Goal: Navigation & Orientation: Find specific page/section

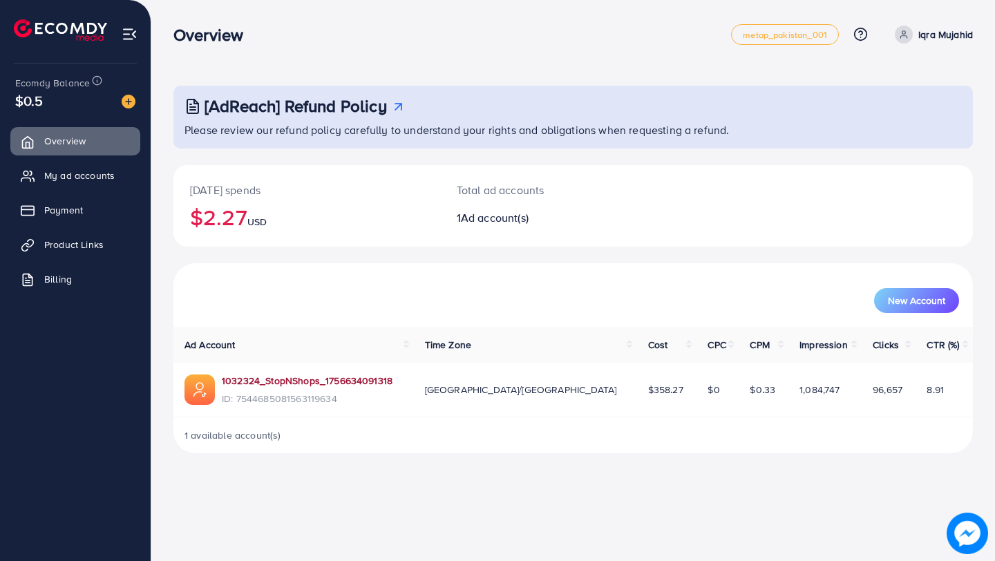
click at [334, 379] on link "1032324_StopNShops_1756634091318" at bounding box center [307, 381] width 171 height 14
click at [66, 173] on span "My ad accounts" at bounding box center [83, 176] width 70 height 14
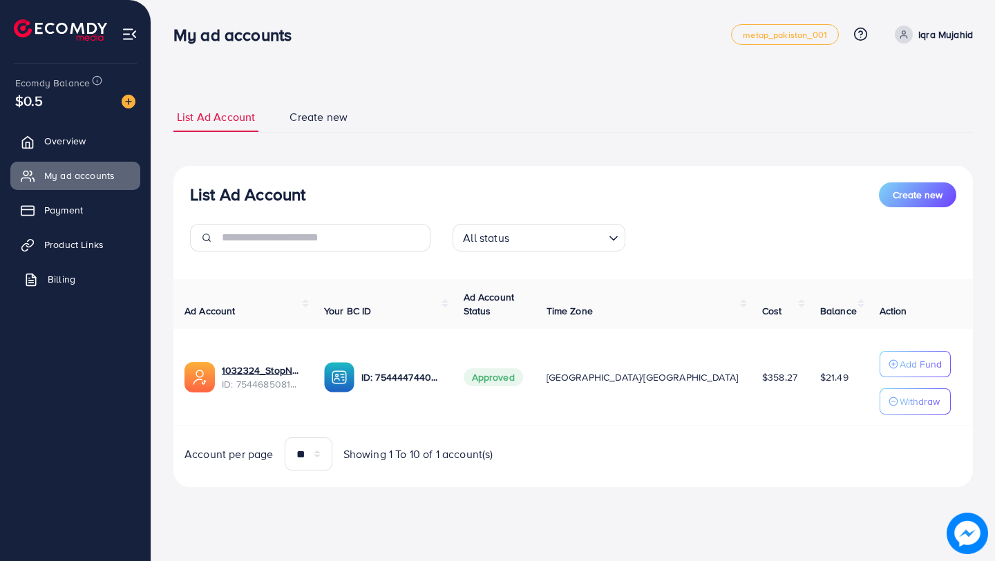
click at [56, 283] on span "Billing" at bounding box center [62, 279] width 28 height 14
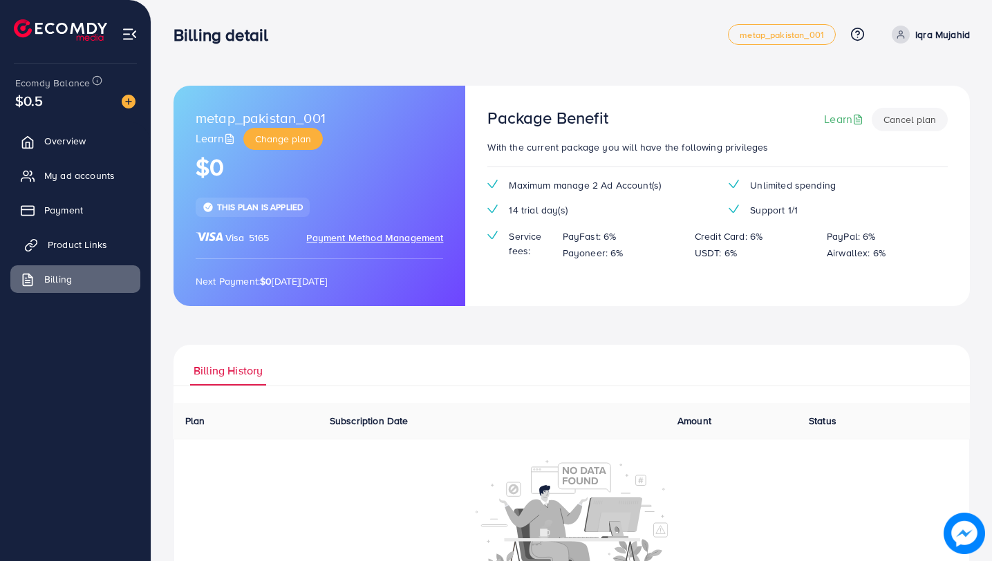
click at [71, 246] on span "Product Links" at bounding box center [77, 245] width 59 height 14
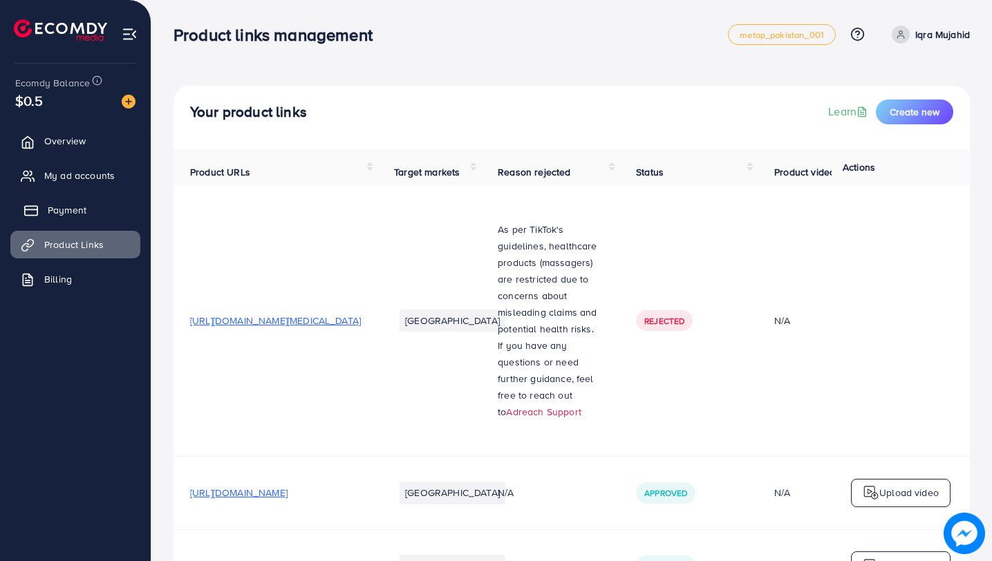
click at [68, 211] on span "Payment" at bounding box center [67, 210] width 39 height 14
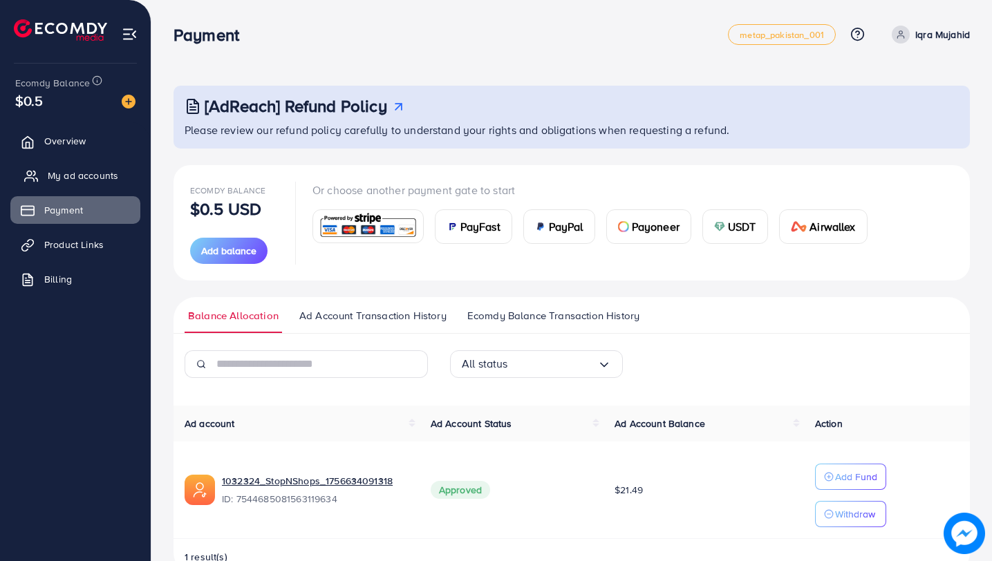
click at [62, 177] on span "My ad accounts" at bounding box center [83, 176] width 70 height 14
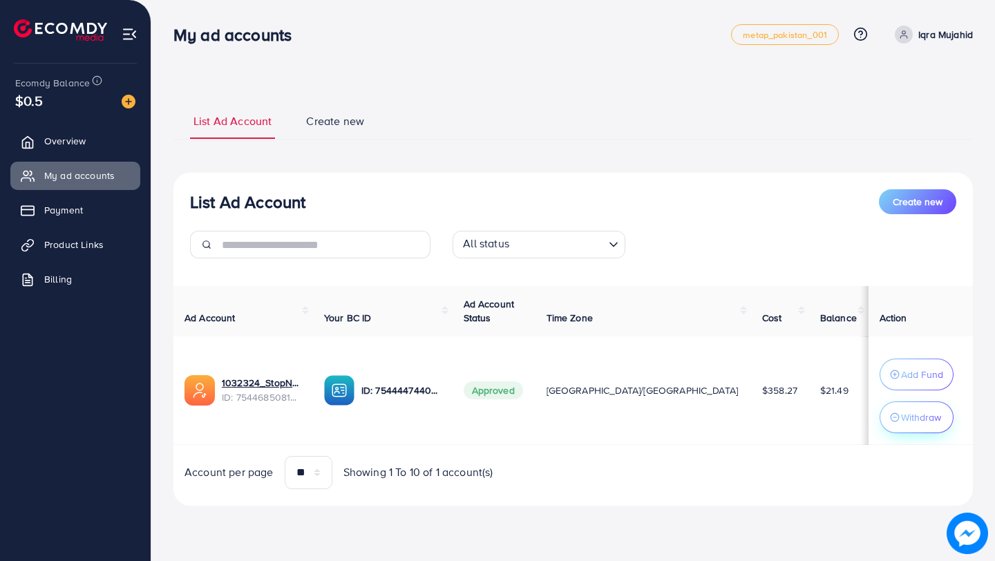
click at [901, 419] on p "Withdraw" at bounding box center [921, 417] width 40 height 17
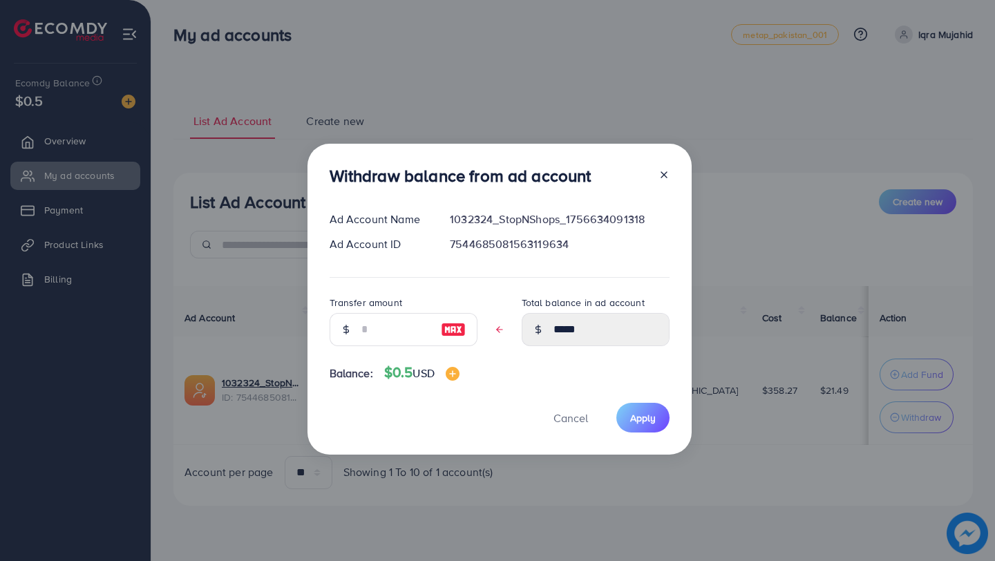
click at [665, 179] on icon at bounding box center [664, 174] width 11 height 11
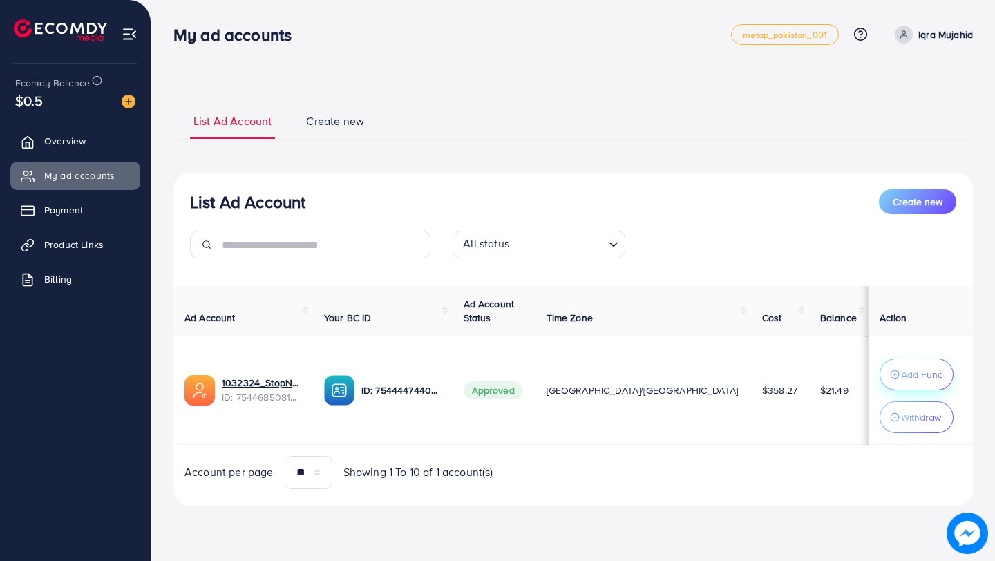
click at [901, 375] on p "Add Fund" at bounding box center [922, 374] width 42 height 17
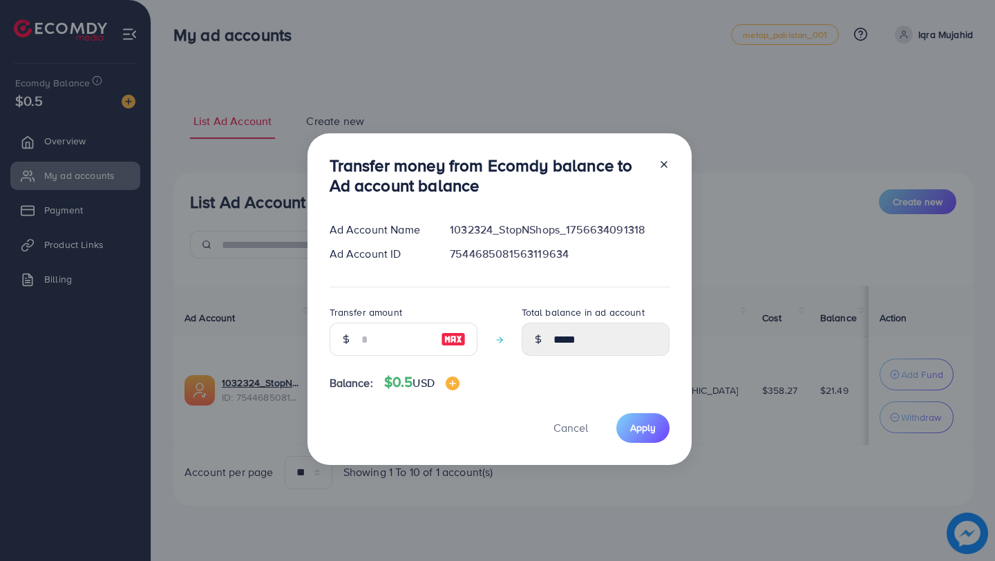
click at [661, 164] on icon at bounding box center [664, 164] width 11 height 11
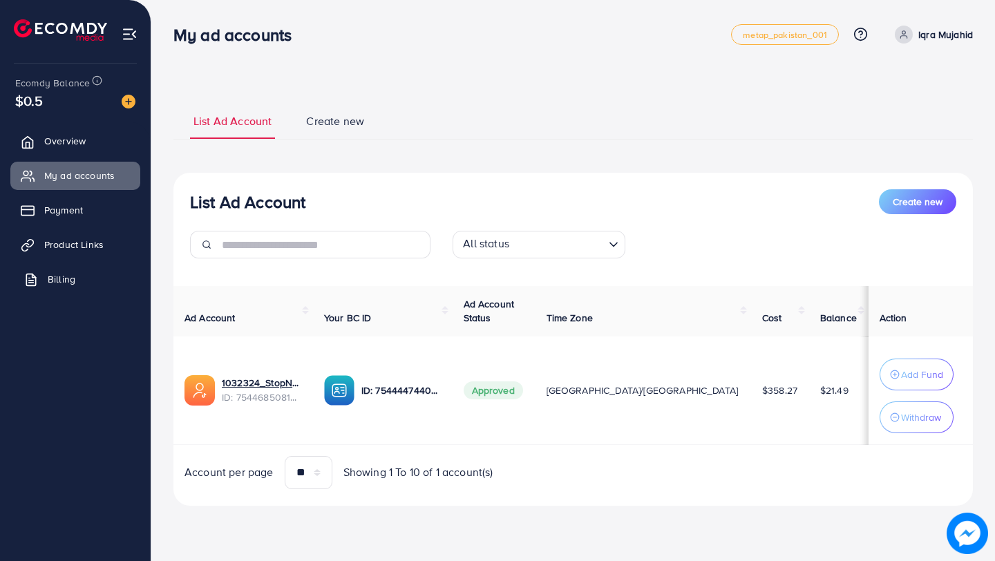
click at [77, 280] on link "Billing" at bounding box center [75, 279] width 130 height 28
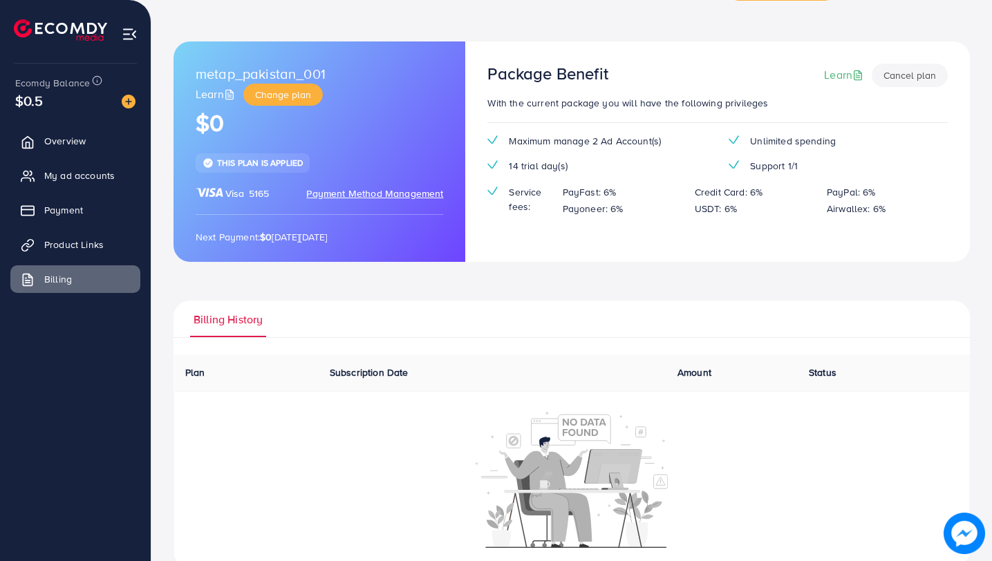
scroll to position [72, 0]
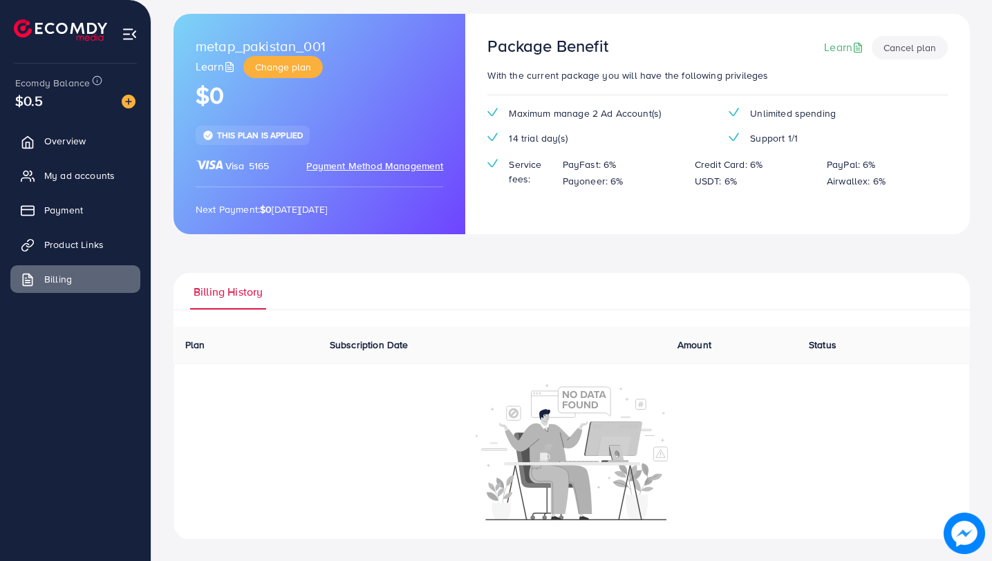
click at [190, 346] on span "Plan" at bounding box center [195, 345] width 20 height 14
click at [77, 141] on span "Overview" at bounding box center [68, 141] width 41 height 14
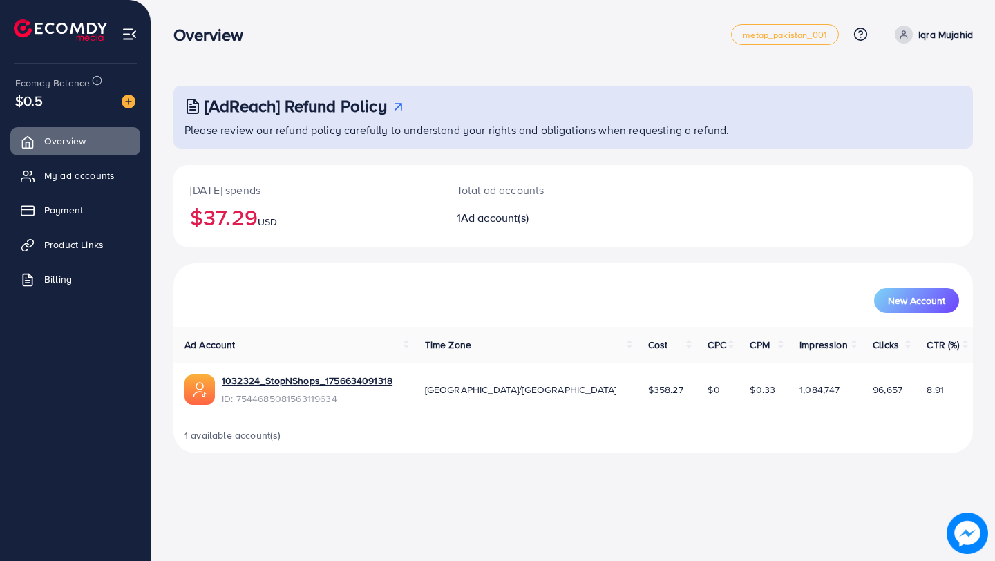
click at [364, 389] on div "1032324_StopNShops_1756634091318 ID: 7544685081563119634" at bounding box center [307, 390] width 171 height 32
click at [364, 383] on link "1032324_StopNShops_1756634091318" at bounding box center [307, 381] width 171 height 14
click at [315, 467] on div "[AdReach] Refund Policy Please review our refund policy carefully to understand…" at bounding box center [573, 237] width 844 height 475
click at [100, 252] on link "Product Links" at bounding box center [75, 245] width 130 height 28
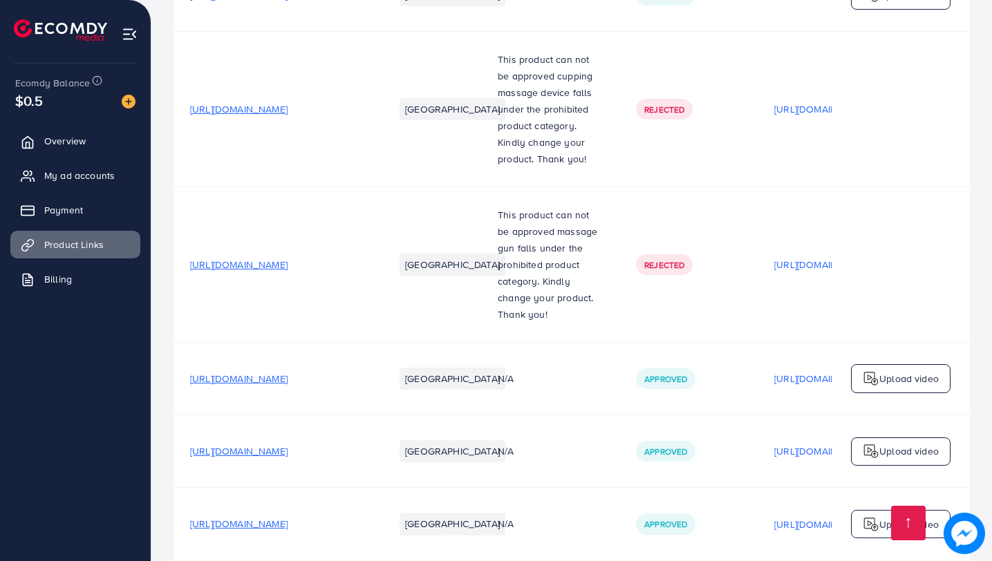
scroll to position [587, 0]
